Goal: Task Accomplishment & Management: Use online tool/utility

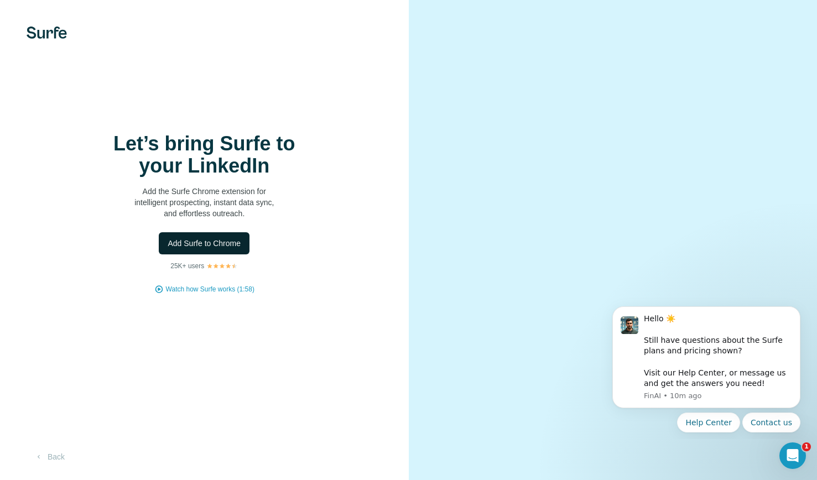
click at [226, 245] on span "Add Surfe to Chrome" at bounding box center [204, 243] width 73 height 11
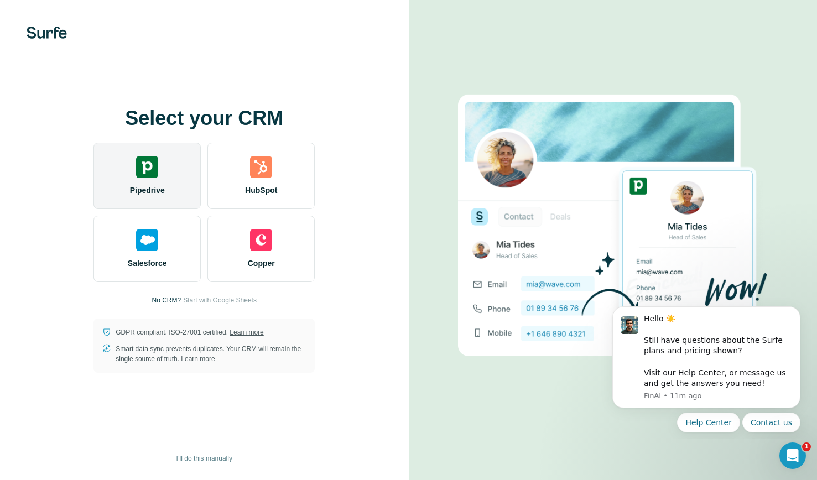
click at [137, 177] on img at bounding box center [147, 167] width 22 height 22
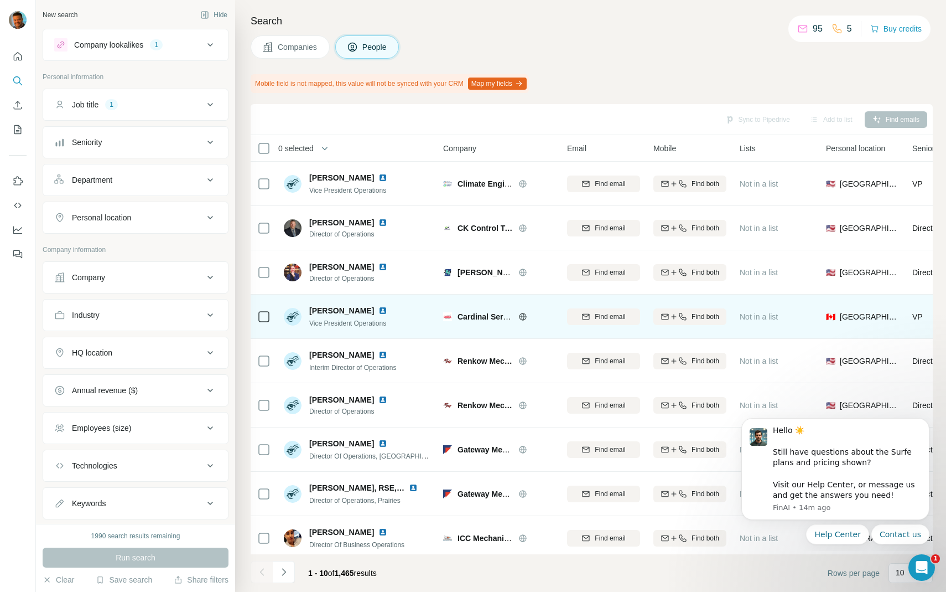
scroll to position [50, 0]
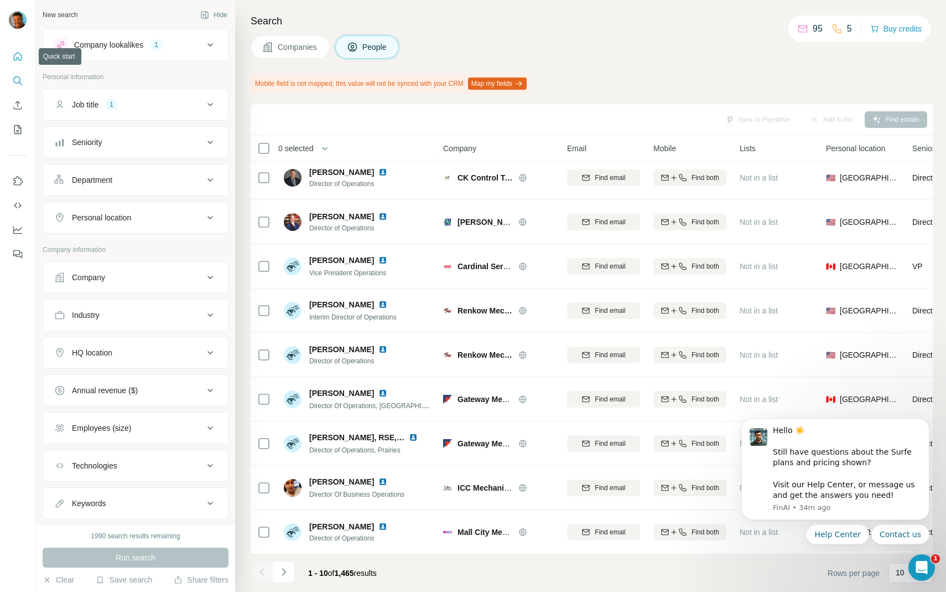
click at [19, 53] on icon "Quick start" at bounding box center [17, 56] width 11 height 11
